Goal: Navigation & Orientation: Understand site structure

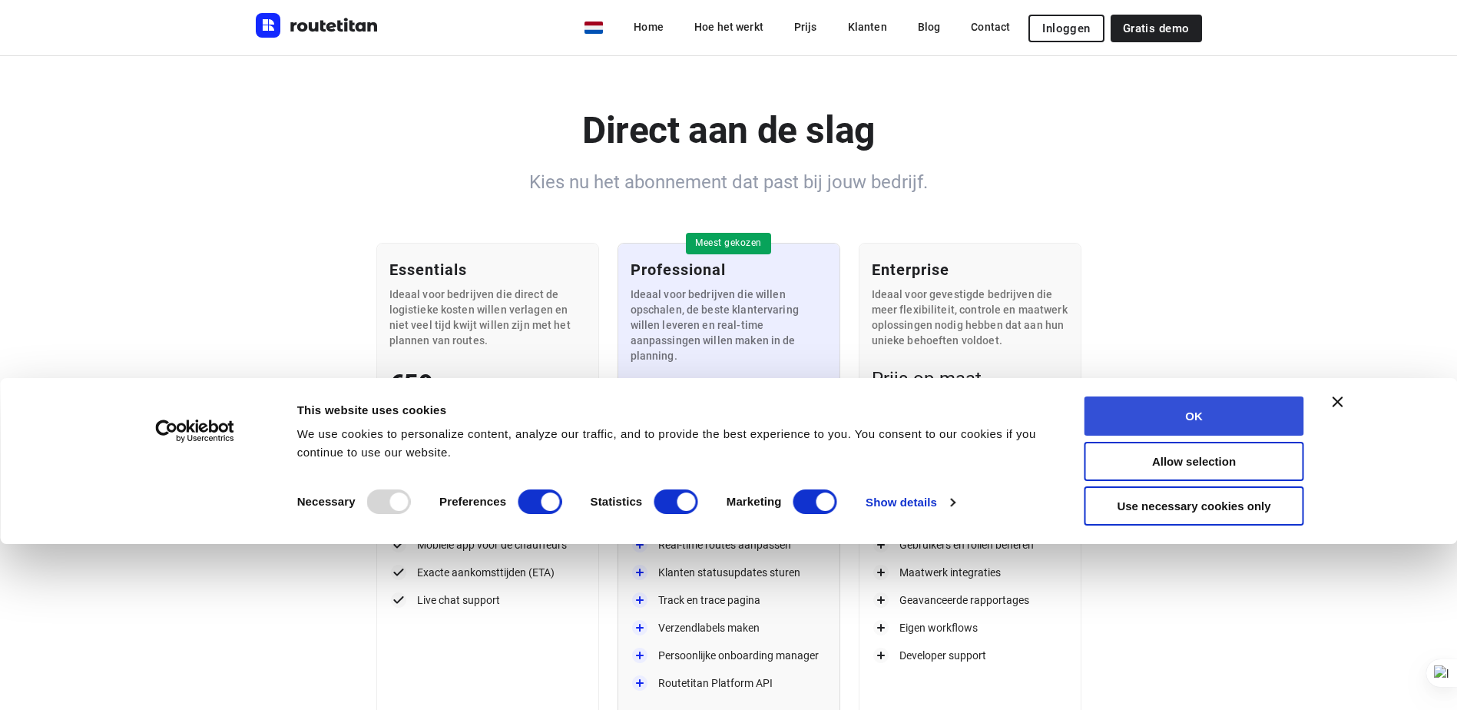
click at [1234, 413] on button "OK" at bounding box center [1195, 415] width 220 height 39
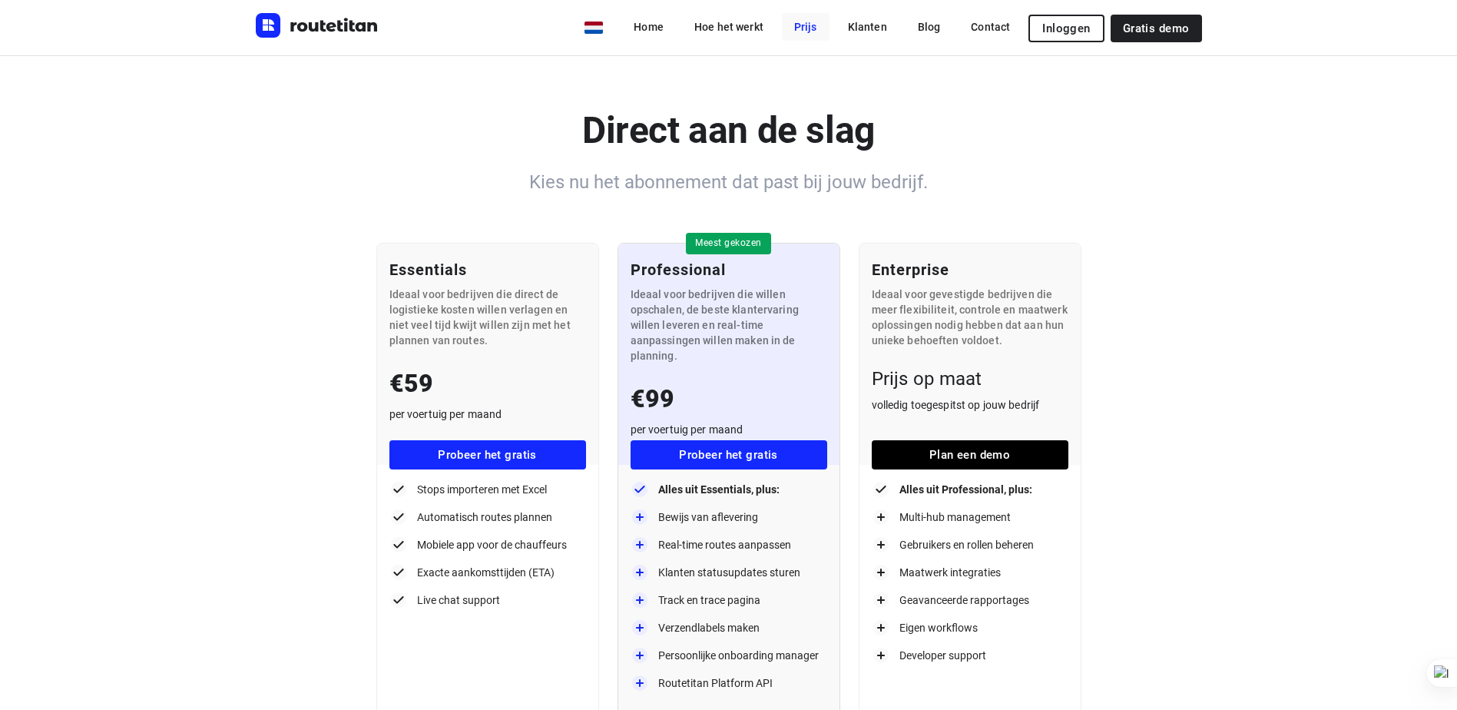
click at [812, 31] on link "Prijs" at bounding box center [806, 27] width 48 height 28
click at [733, 22] on link "Hoe het werkt" at bounding box center [729, 27] width 94 height 28
